Goal: Check status

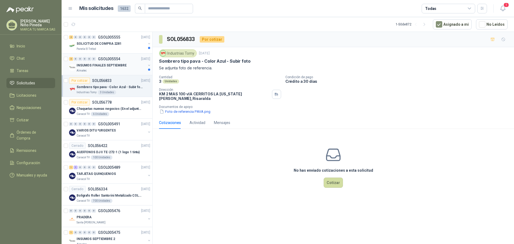
click at [129, 64] on div "INSUMOS FINALES SEPTIEMBRE" at bounding box center [110, 65] width 69 height 6
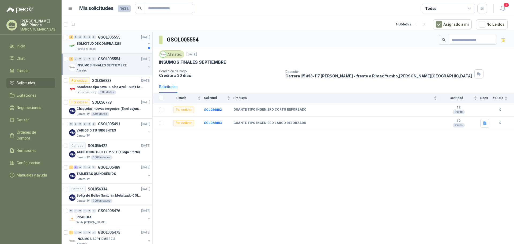
click at [126, 42] on div "SOLICITUD DE COMPRA 2281" at bounding box center [110, 43] width 69 height 6
